Goal: Transaction & Acquisition: Purchase product/service

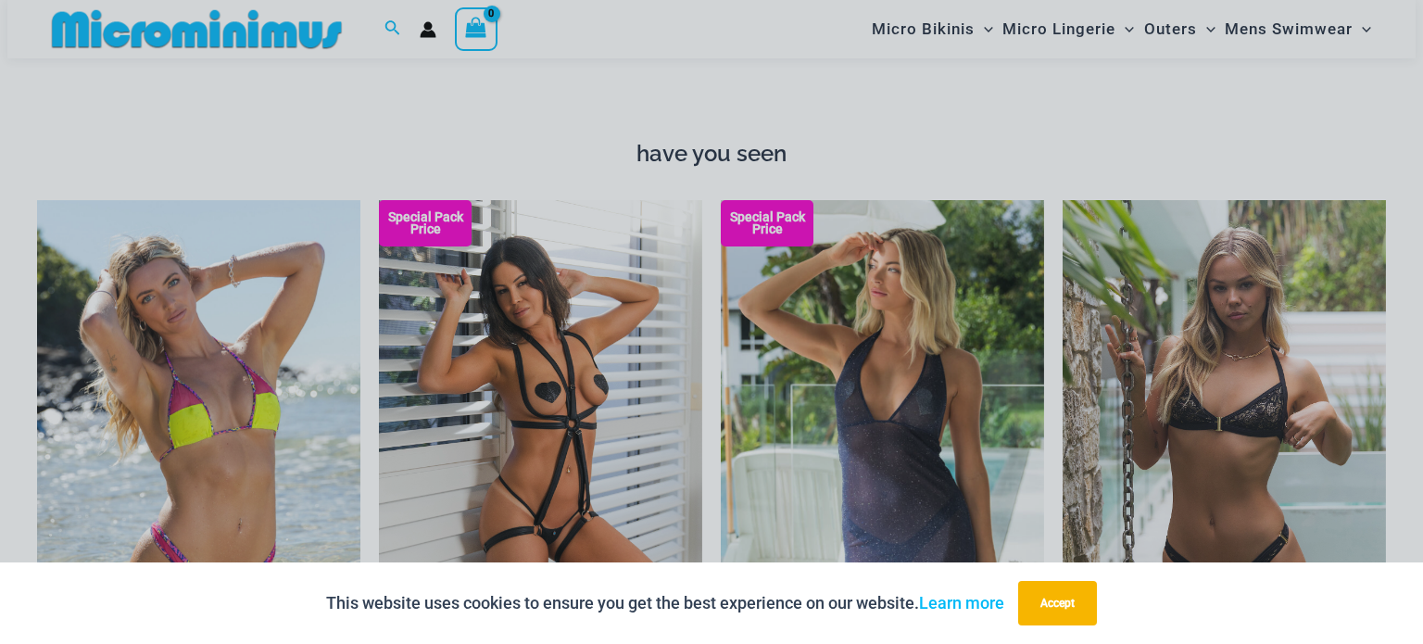
scroll to position [1569, 0]
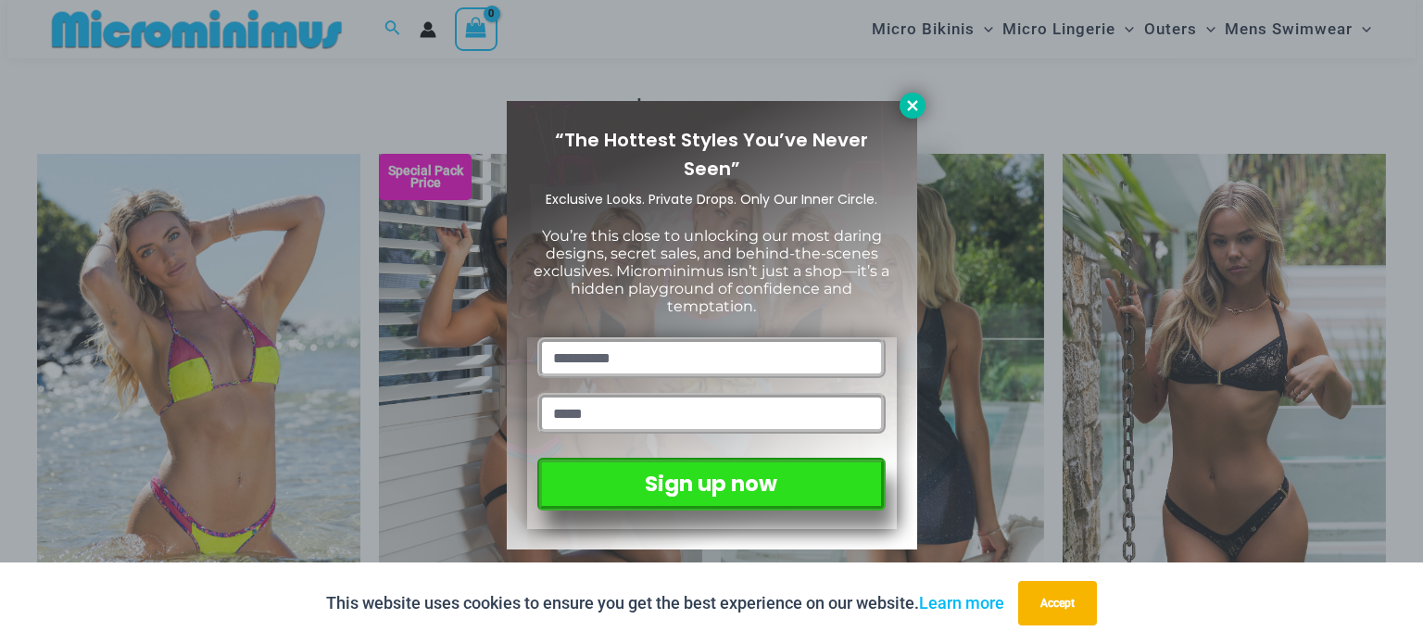
click at [915, 106] on icon at bounding box center [912, 105] width 17 height 17
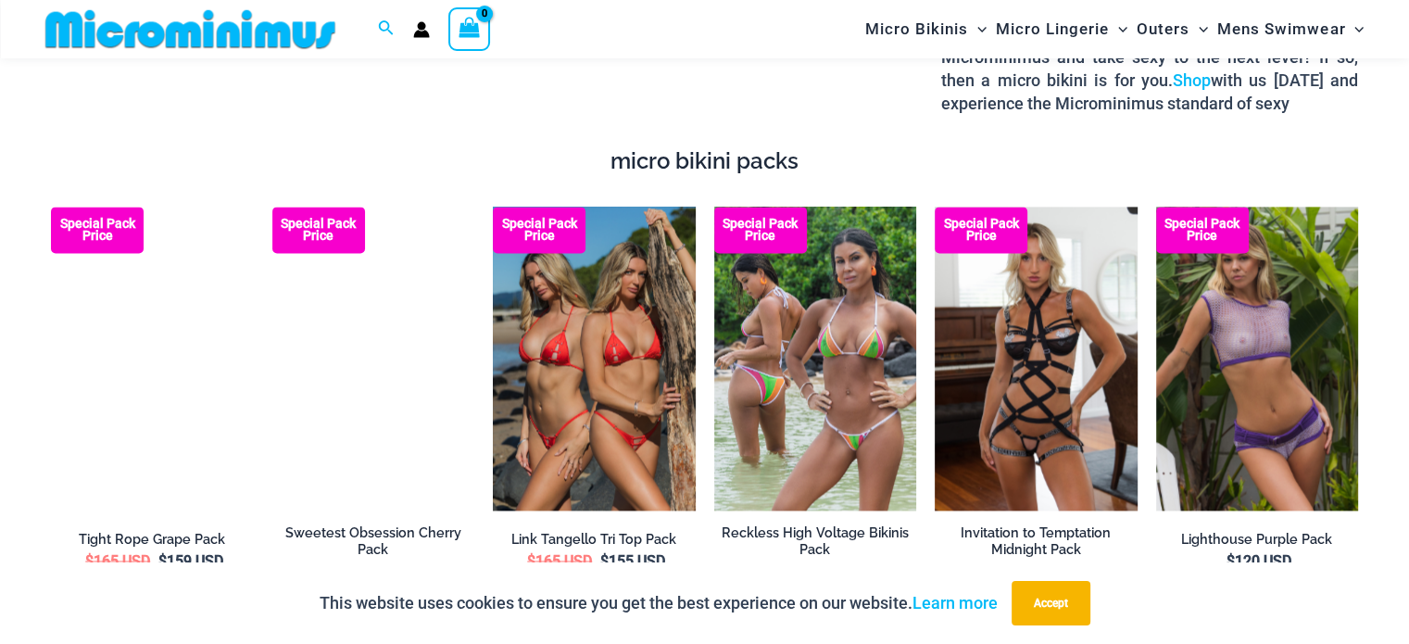
scroll to position [2582, 0]
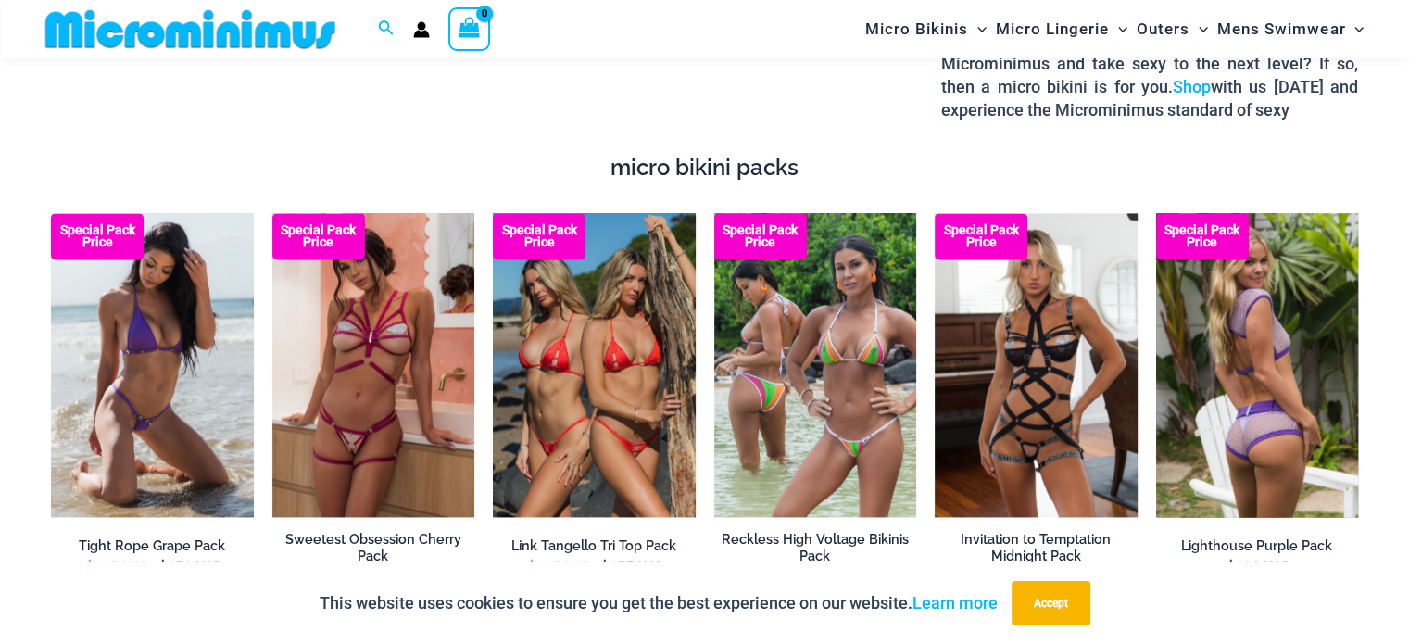
click at [1208, 265] on img at bounding box center [1257, 365] width 203 height 304
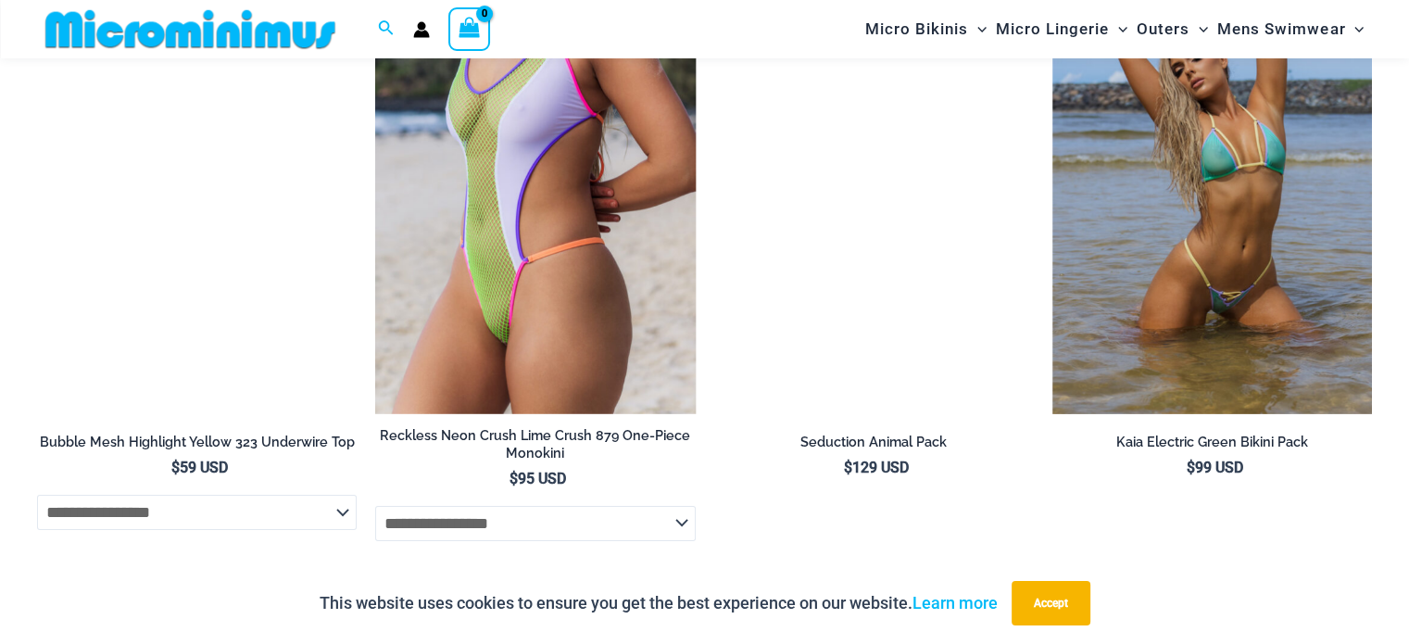
scroll to position [5821, 0]
